Goal: Task Accomplishment & Management: Complete application form

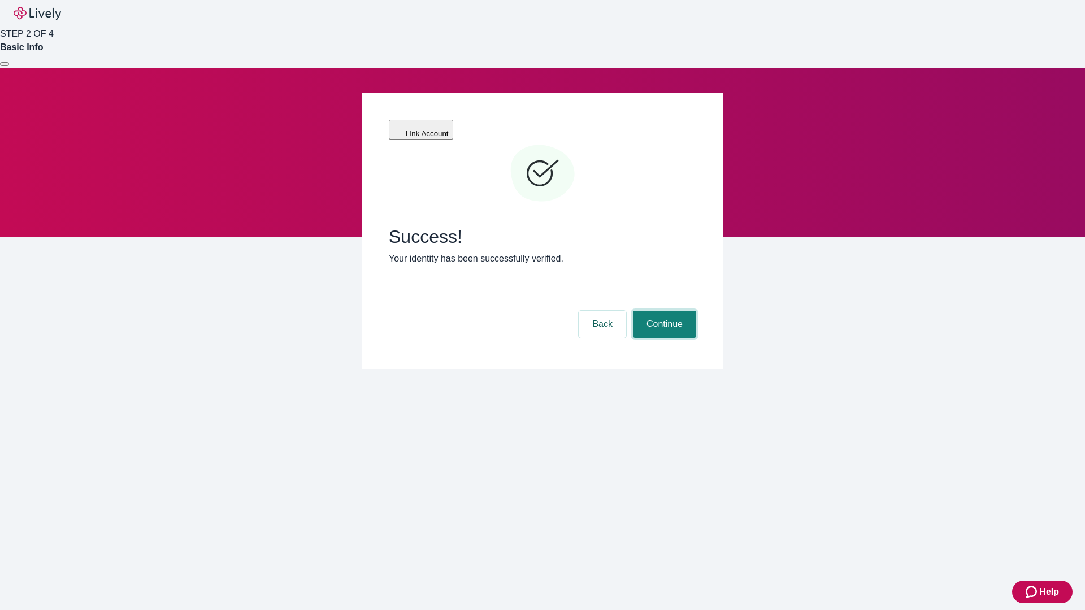
click at [663, 311] on button "Continue" at bounding box center [664, 324] width 63 height 27
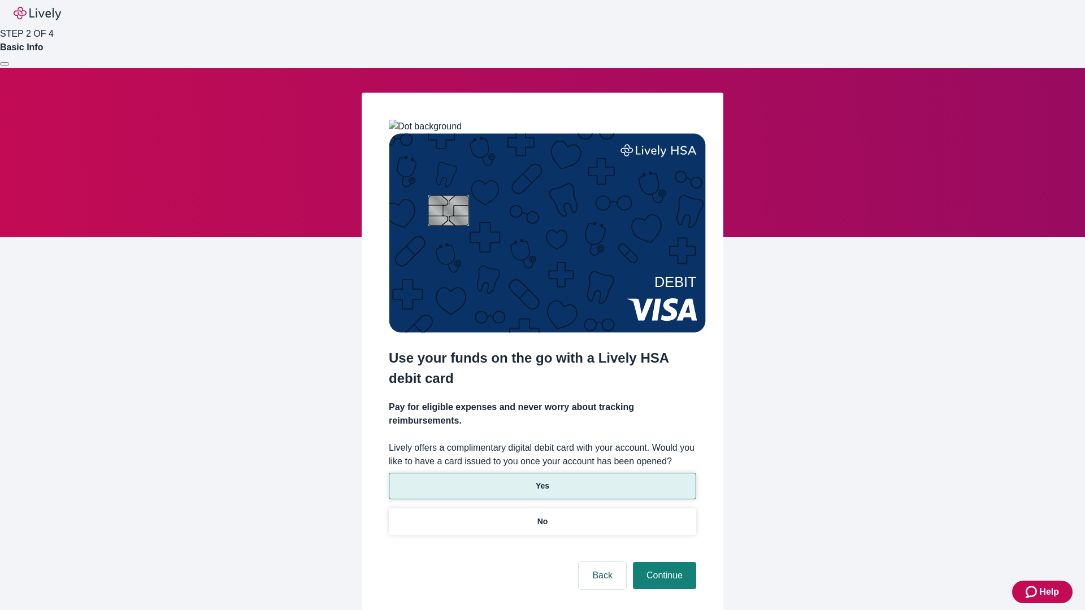
click at [542, 480] on p "Yes" at bounding box center [543, 486] width 14 height 12
click at [663, 562] on button "Continue" at bounding box center [664, 575] width 63 height 27
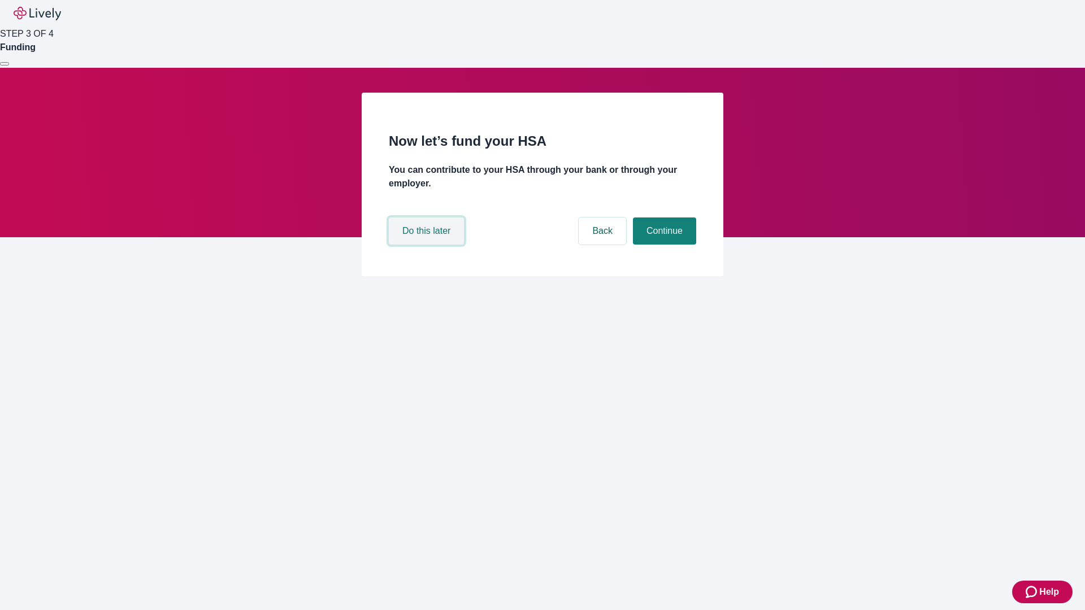
click at [428, 245] on button "Do this later" at bounding box center [426, 231] width 75 height 27
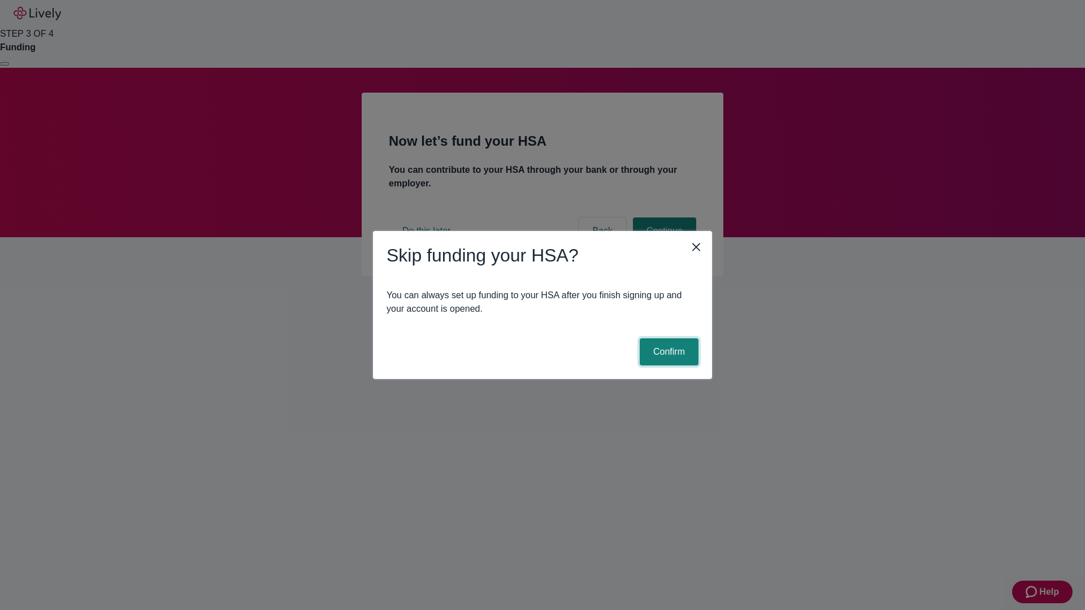
click at [667, 352] on button "Confirm" at bounding box center [669, 351] width 59 height 27
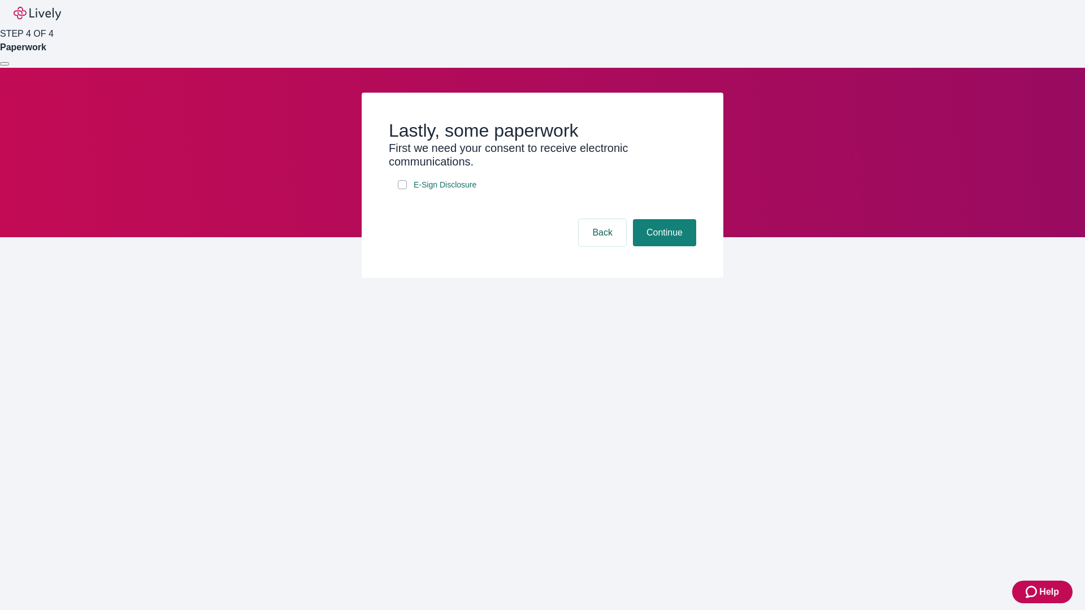
click at [402, 189] on input "E-Sign Disclosure" at bounding box center [402, 184] width 9 height 9
checkbox input "true"
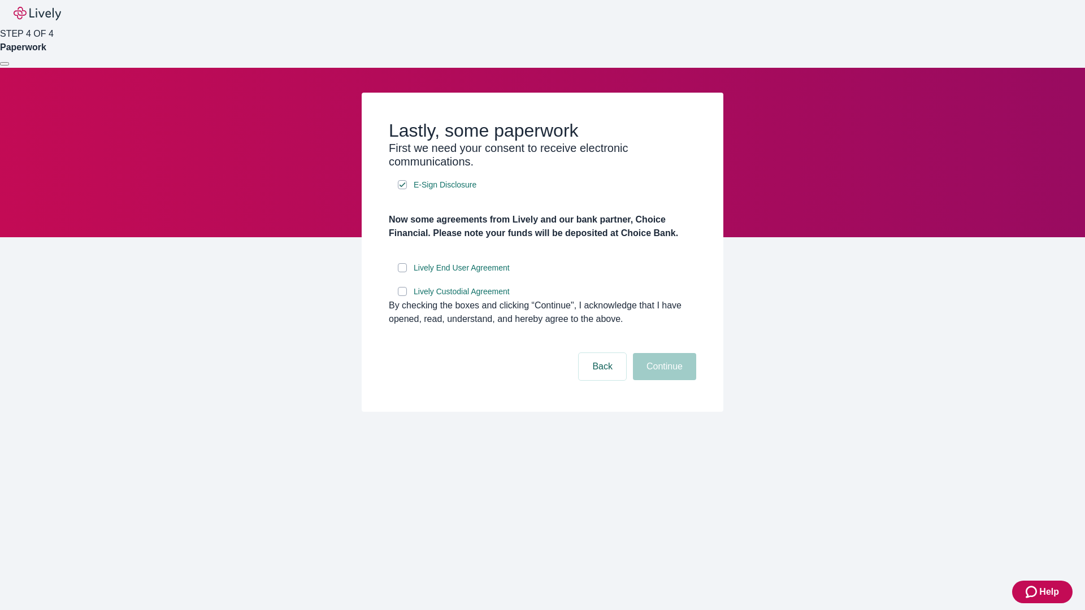
click at [402, 272] on input "Lively End User Agreement" at bounding box center [402, 267] width 9 height 9
checkbox input "true"
click at [402, 296] on input "Lively Custodial Agreement" at bounding box center [402, 291] width 9 height 9
checkbox input "true"
click at [663, 380] on button "Continue" at bounding box center [664, 366] width 63 height 27
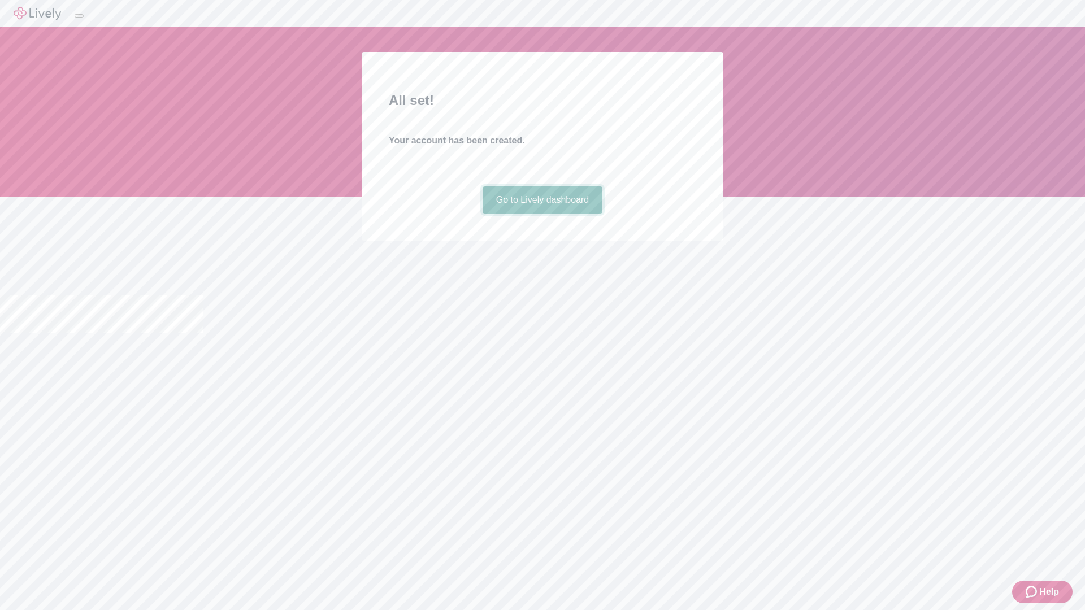
click at [542, 214] on link "Go to Lively dashboard" at bounding box center [542, 199] width 120 height 27
